Goal: Book appointment/travel/reservation

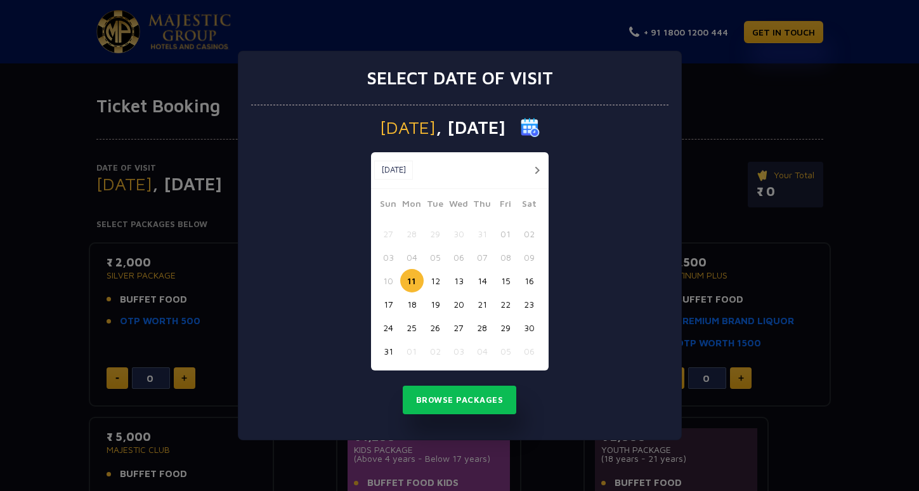
click at [508, 278] on button "15" at bounding box center [505, 280] width 23 height 23
click at [462, 397] on button "Browse Packages" at bounding box center [460, 399] width 114 height 29
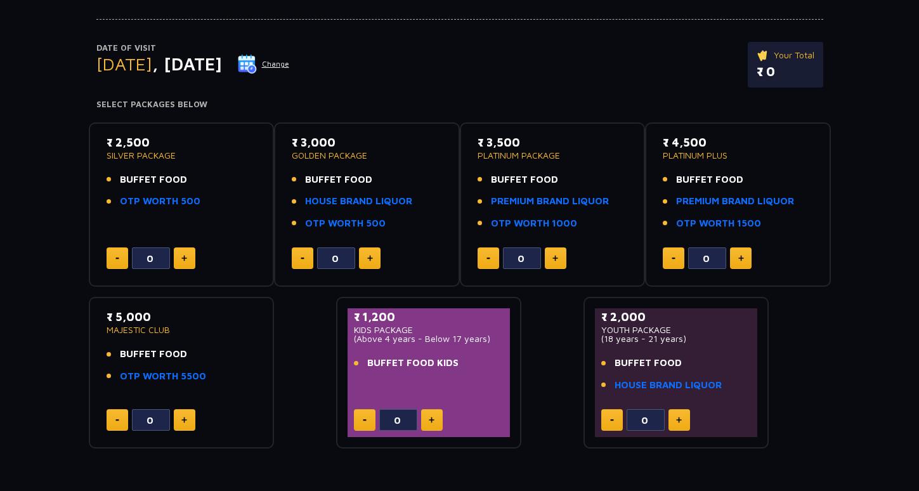
scroll to position [121, 0]
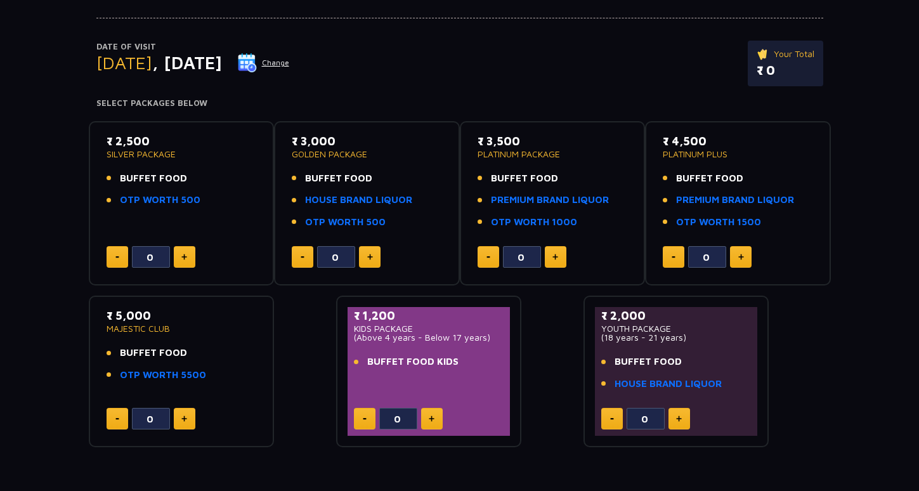
click at [190, 259] on button at bounding box center [185, 257] width 22 height 22
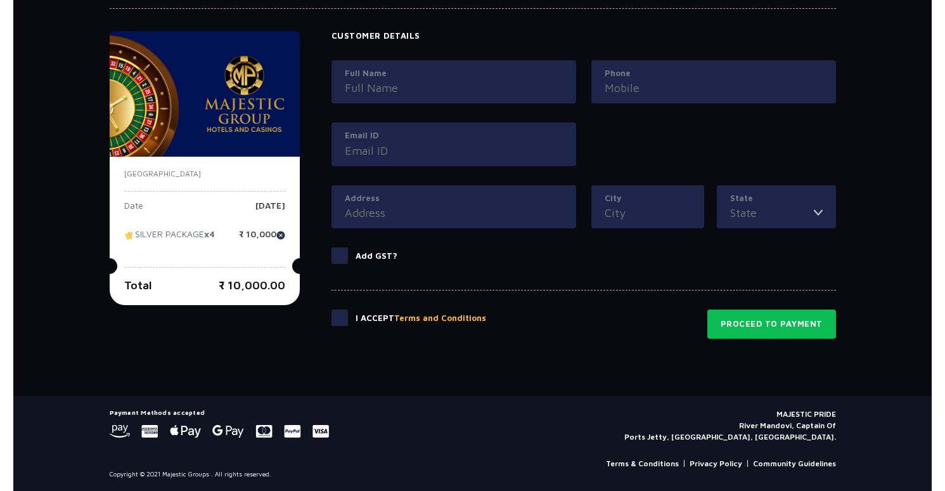
scroll to position [583, 0]
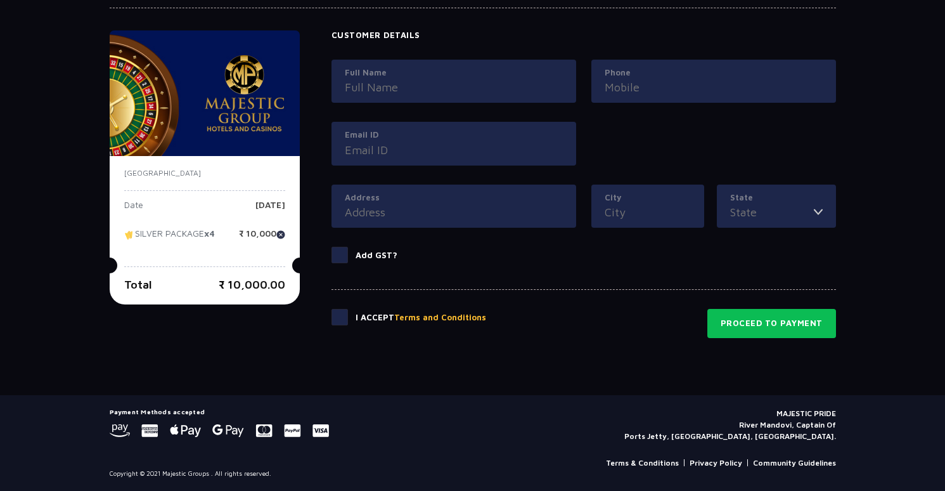
type input "0"
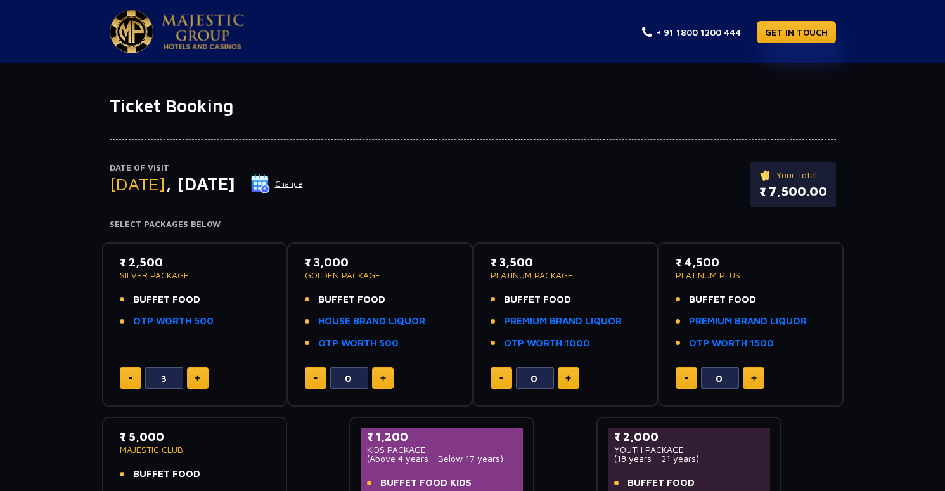
click at [138, 375] on button at bounding box center [131, 378] width 22 height 22
type input "0"
click at [138, 375] on button at bounding box center [131, 378] width 22 height 22
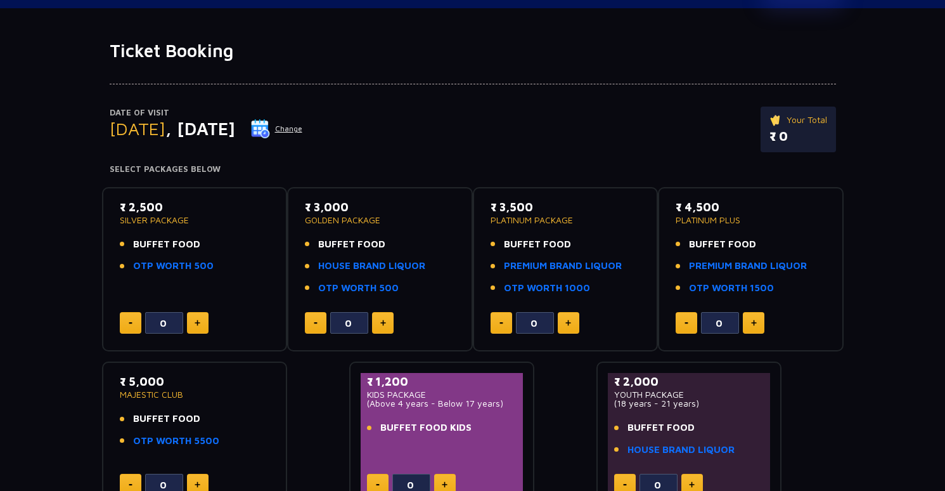
scroll to position [63, 0]
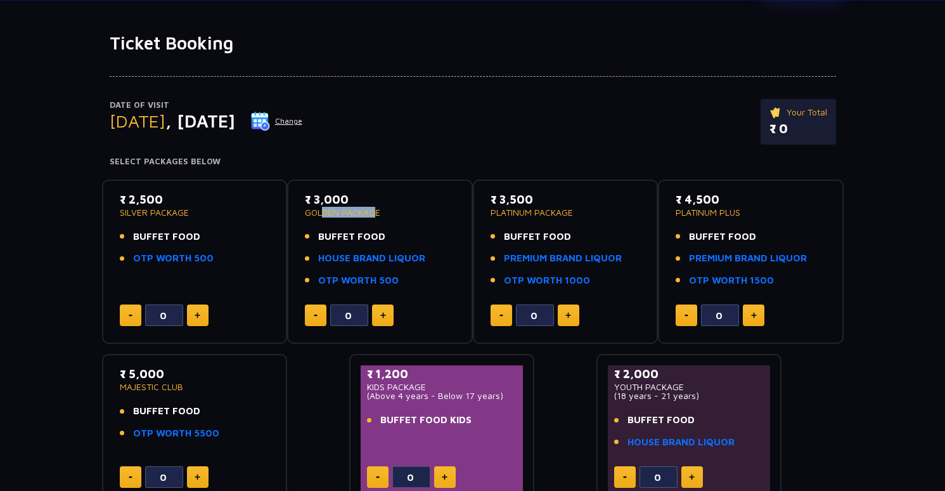
drag, startPoint x: 316, startPoint y: 209, endPoint x: 370, endPoint y: 210, distance: 53.9
click at [370, 212] on p "GOLDEN PACKAGE" at bounding box center [380, 212] width 150 height 9
drag, startPoint x: 200, startPoint y: 238, endPoint x: 119, endPoint y: 236, distance: 81.2
click at [119, 237] on div "₹ 2,500 SILVER PACKAGE BUFFET FOOD OTP WORTH 500 0" at bounding box center [194, 262] width 163 height 142
click at [612, 44] on h1 "Ticket Booking" at bounding box center [473, 43] width 727 height 22
